Goal: Information Seeking & Learning: Learn about a topic

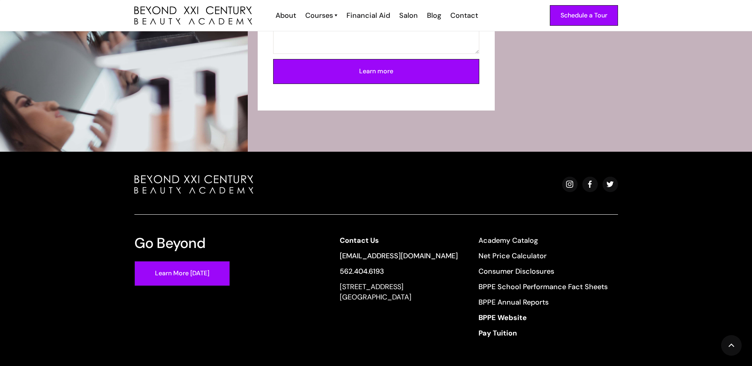
scroll to position [2934, 0]
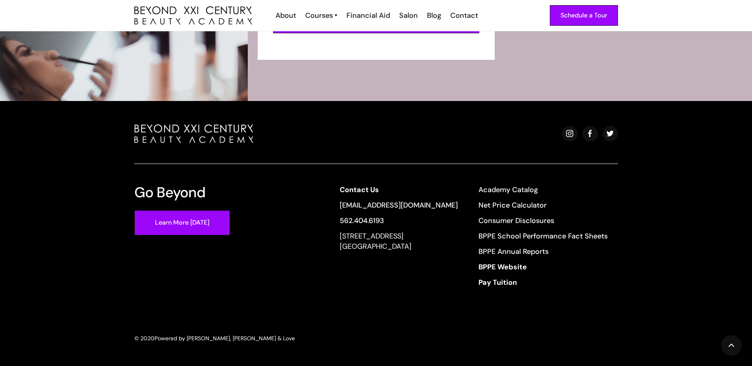
click at [517, 281] on strong "Pay Tuition" at bounding box center [498, 283] width 38 height 10
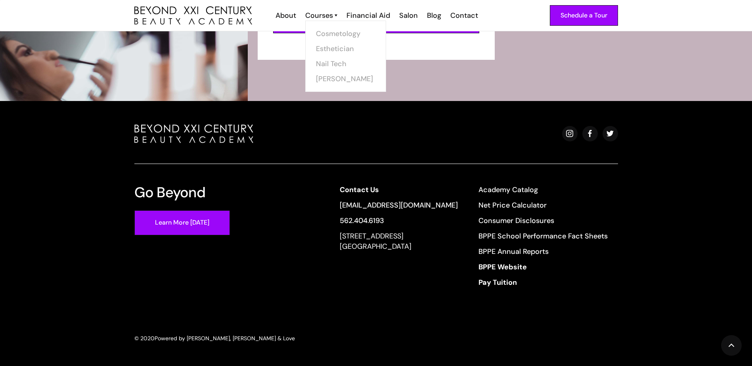
click at [343, 64] on link "Nail Tech" at bounding box center [345, 63] width 59 height 15
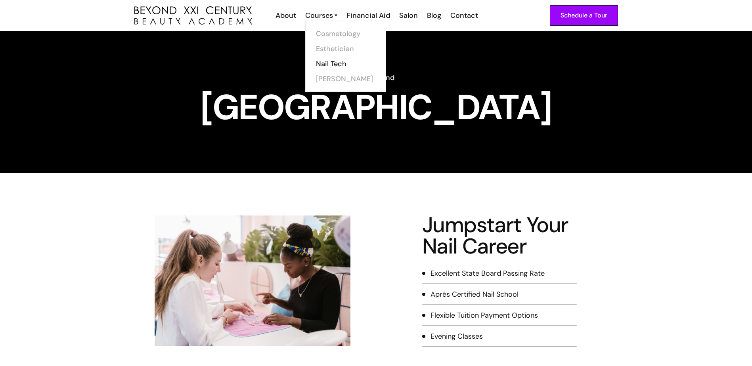
click at [329, 35] on link "Cosmetology" at bounding box center [345, 33] width 59 height 15
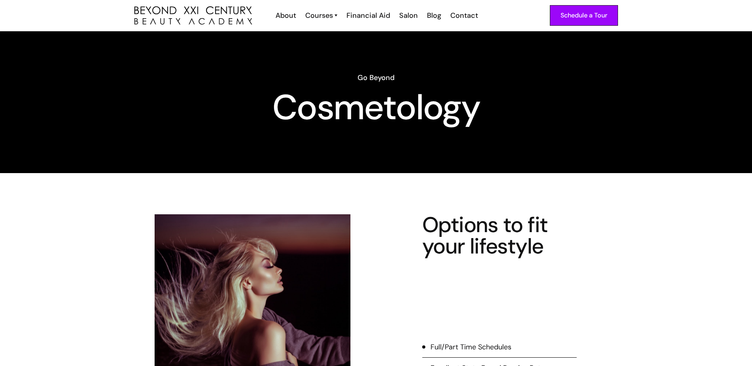
click at [372, 17] on div "Financial Aid" at bounding box center [369, 15] width 44 height 10
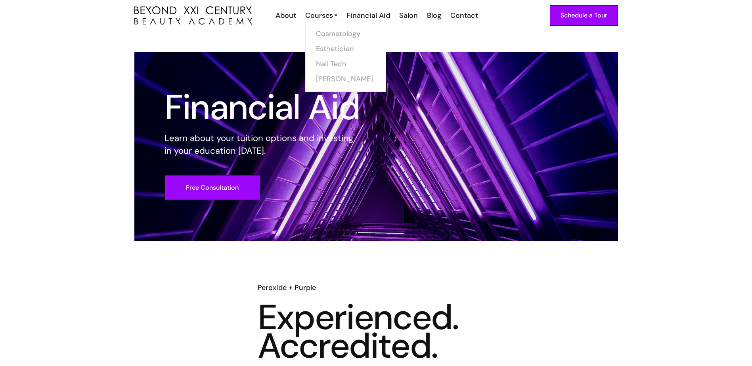
click at [318, 79] on div "Cosmetology Esthetician Nail Tech Barber" at bounding box center [345, 56] width 59 height 60
click at [334, 79] on link "[PERSON_NAME]" at bounding box center [345, 78] width 59 height 15
